Goal: Task Accomplishment & Management: Manage account settings

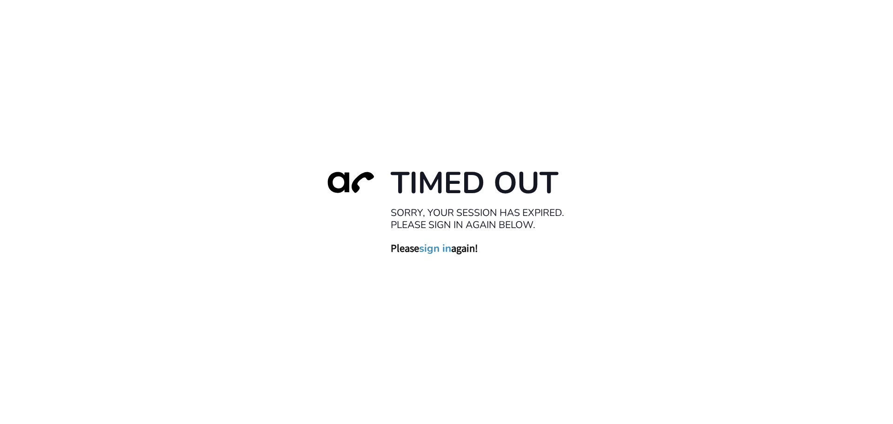
click at [435, 249] on link "sign in" at bounding box center [435, 247] width 32 height 13
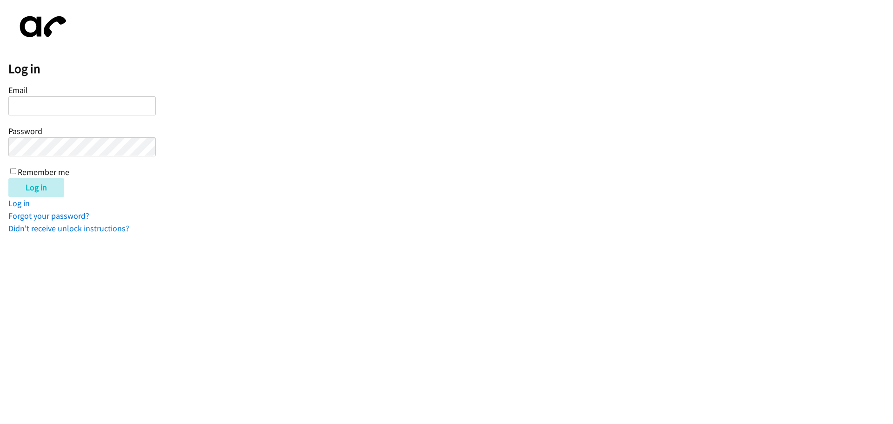
click at [44, 104] on input "Email" at bounding box center [81, 105] width 147 height 19
type input "[EMAIL_ADDRESS][DOMAIN_NAME]"
click at [71, 219] on link "Forgot your password?" at bounding box center [48, 215] width 81 height 11
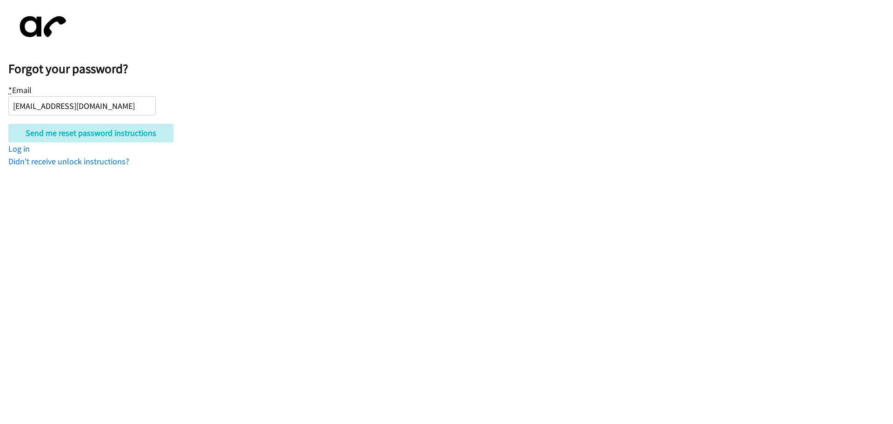
type input "[EMAIL_ADDRESS][DOMAIN_NAME]"
click at [8, 124] on input "Send me reset password instructions" at bounding box center [90, 133] width 165 height 19
